Goal: Information Seeking & Learning: Find specific fact

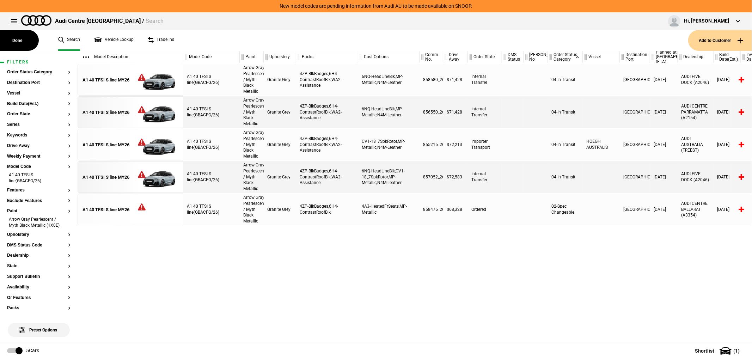
scroll to position [0, 4]
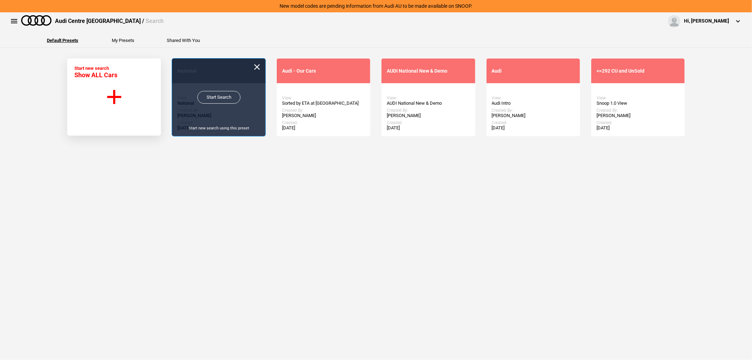
click at [219, 100] on link "Start Search" at bounding box center [218, 97] width 43 height 13
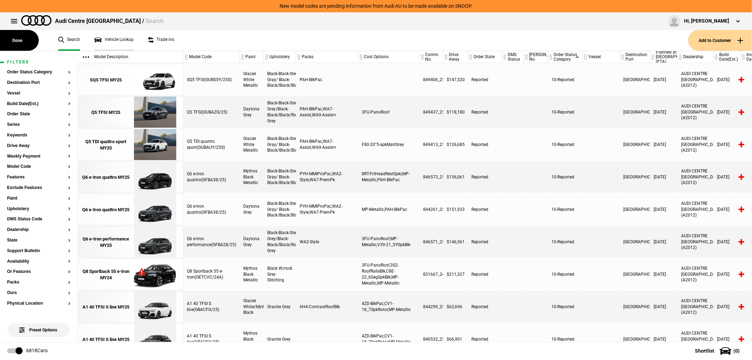
click at [123, 44] on link "Vehicle Lookup" at bounding box center [113, 40] width 39 height 21
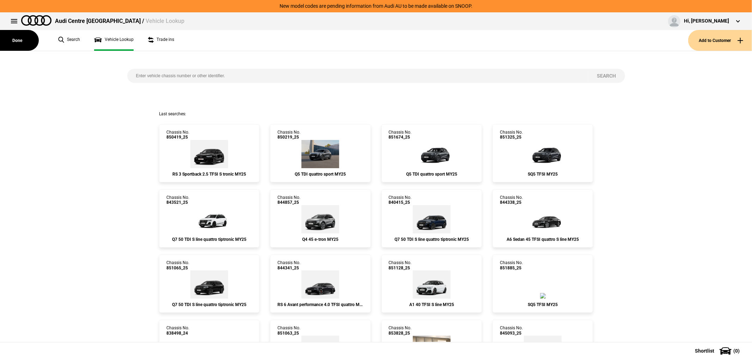
click at [210, 71] on input "search" at bounding box center [357, 76] width 461 height 14
type input "851110"
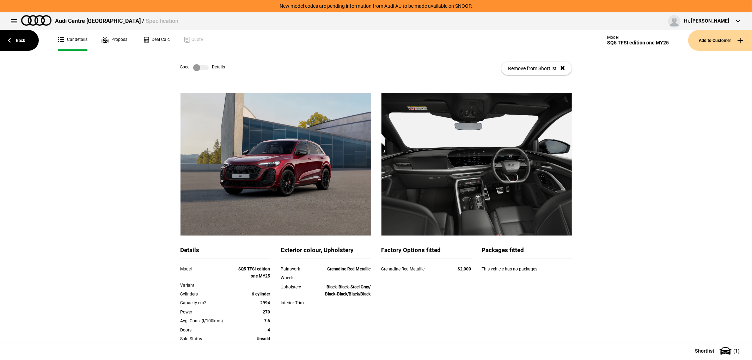
click at [193, 71] on label at bounding box center [201, 67] width 16 height 7
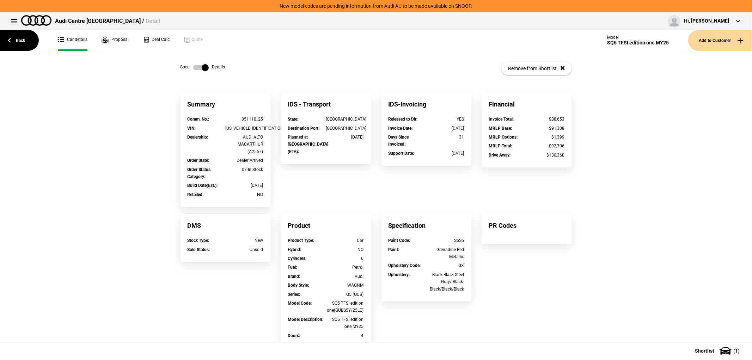
click at [253, 122] on div "851110_25" at bounding box center [244, 119] width 38 height 7
drag, startPoint x: 253, startPoint y: 119, endPoint x: 228, endPoint y: 119, distance: 24.7
click at [228, 119] on div "851110_25" at bounding box center [244, 119] width 38 height 7
copy div "851110"
